Goal: Navigation & Orientation: Find specific page/section

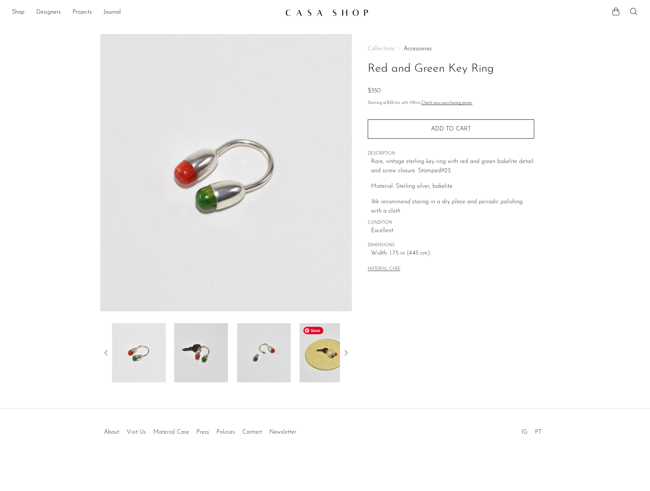
click at [333, 353] on img at bounding box center [327, 352] width 54 height 59
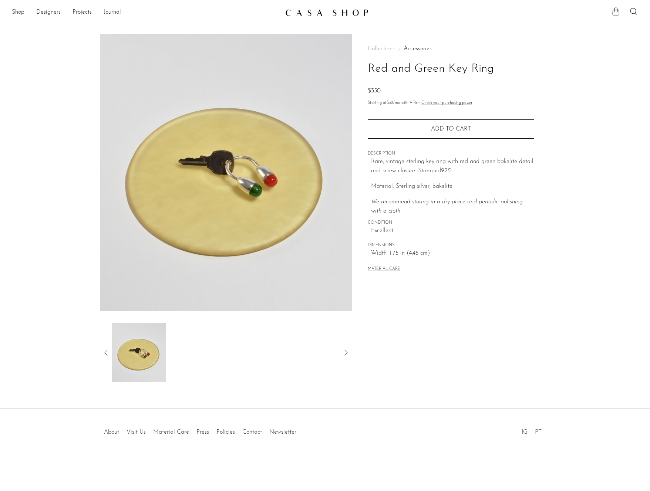
click at [107, 352] on icon at bounding box center [106, 352] width 9 height 9
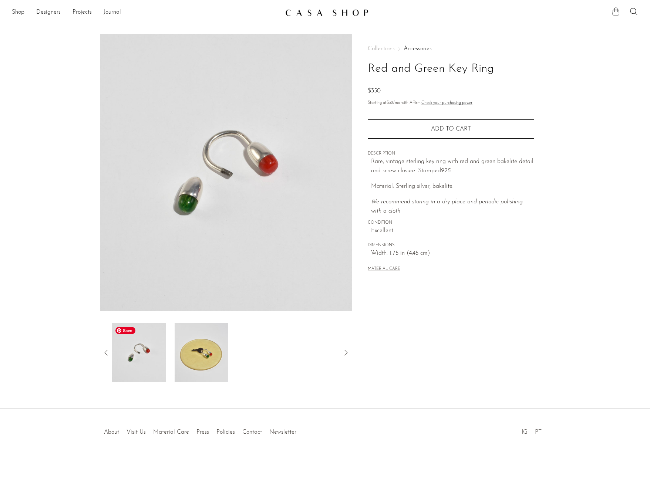
click at [130, 368] on img at bounding box center [139, 352] width 54 height 59
click at [13, 13] on link "Shop" at bounding box center [18, 13] width 13 height 10
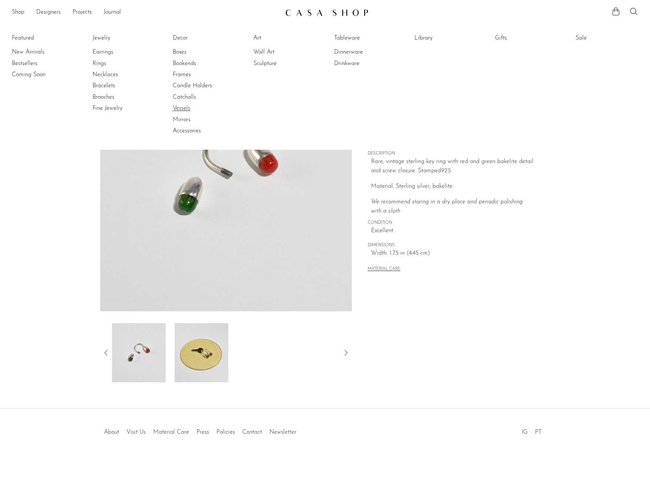
click at [178, 106] on link "Vessels" at bounding box center [200, 108] width 55 height 8
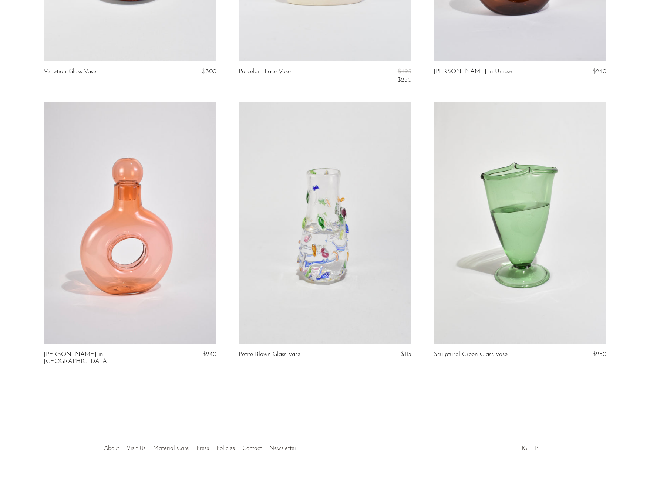
scroll to position [1896, 0]
click at [538, 446] on link "PT" at bounding box center [538, 449] width 7 height 6
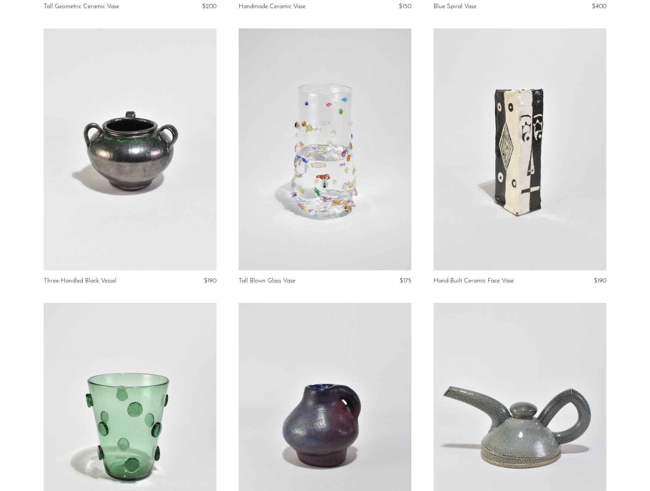
scroll to position [0, 0]
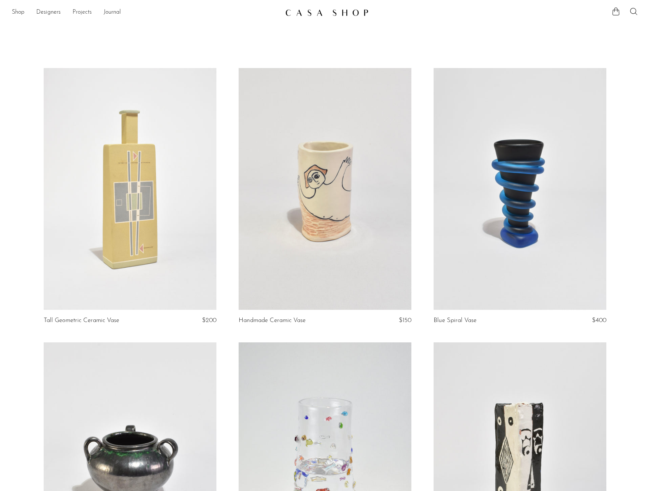
click at [81, 14] on link "Projects" at bounding box center [82, 13] width 19 height 10
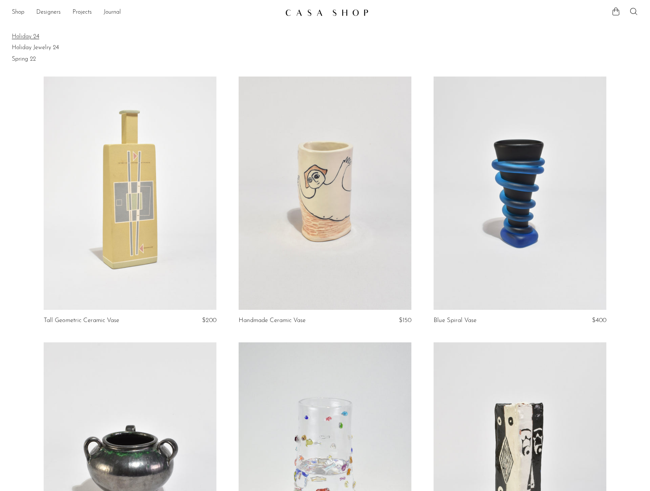
click at [43, 38] on link "Holiday 24" at bounding box center [325, 37] width 626 height 8
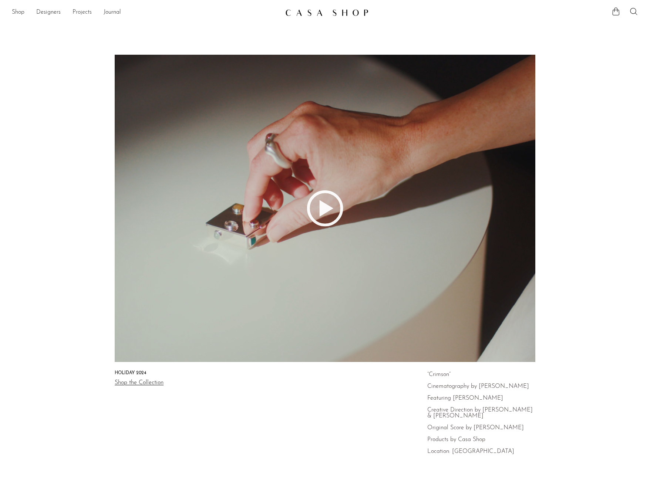
click at [87, 11] on link "Projects" at bounding box center [82, 13] width 19 height 10
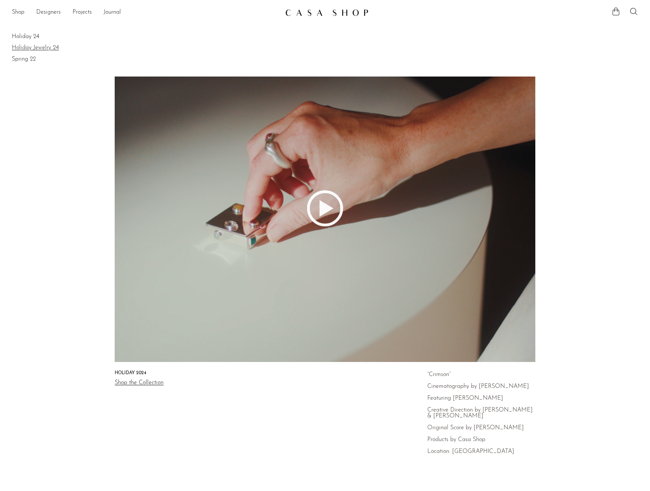
click at [33, 46] on link "Holiday Jewelry 24" at bounding box center [325, 48] width 626 height 8
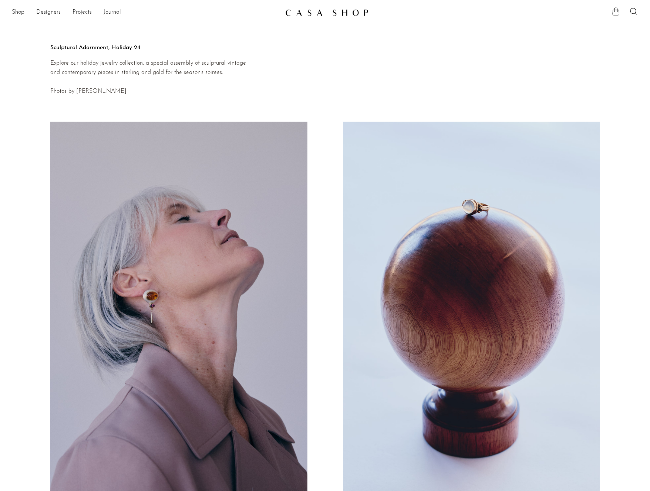
click at [83, 13] on link "Projects" at bounding box center [82, 13] width 19 height 10
click at [24, 56] on link "Spring 22" at bounding box center [325, 59] width 626 height 8
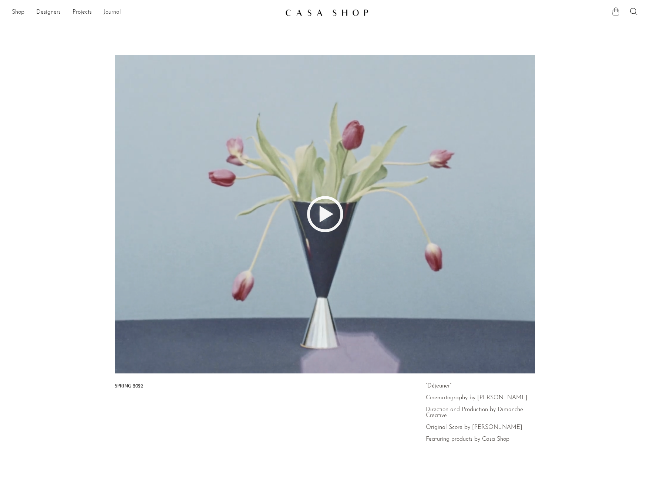
click at [114, 13] on link "Journal" at bounding box center [112, 13] width 17 height 10
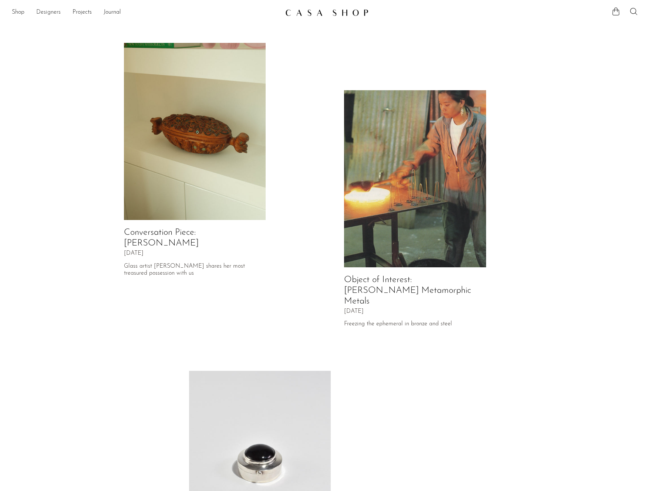
click at [46, 14] on link "Designers" at bounding box center [48, 13] width 24 height 10
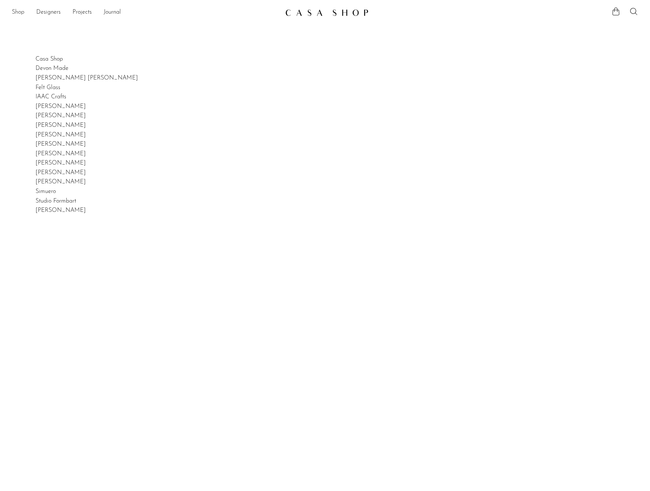
click at [23, 13] on link "Shop" at bounding box center [18, 13] width 13 height 10
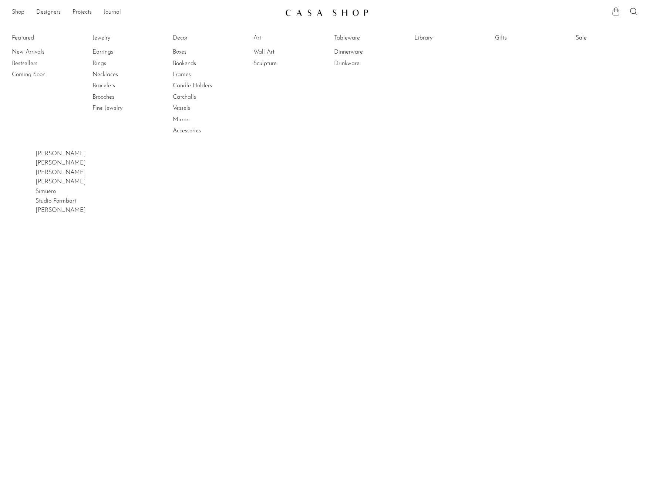
click at [184, 75] on link "Frames" at bounding box center [200, 75] width 55 height 8
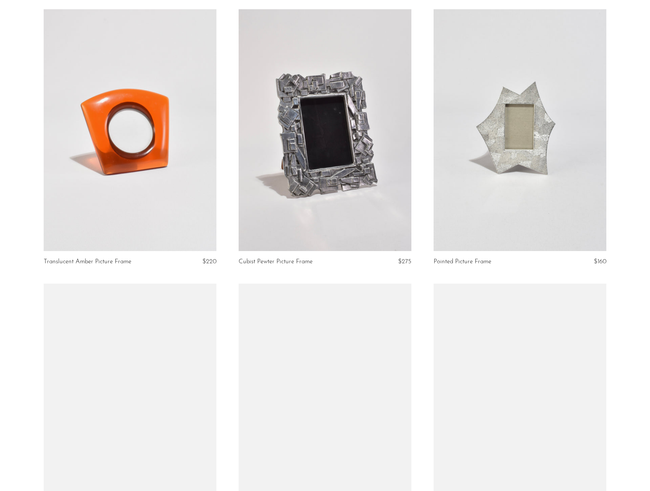
scroll to position [515, 0]
